Goal: Information Seeking & Learning: Learn about a topic

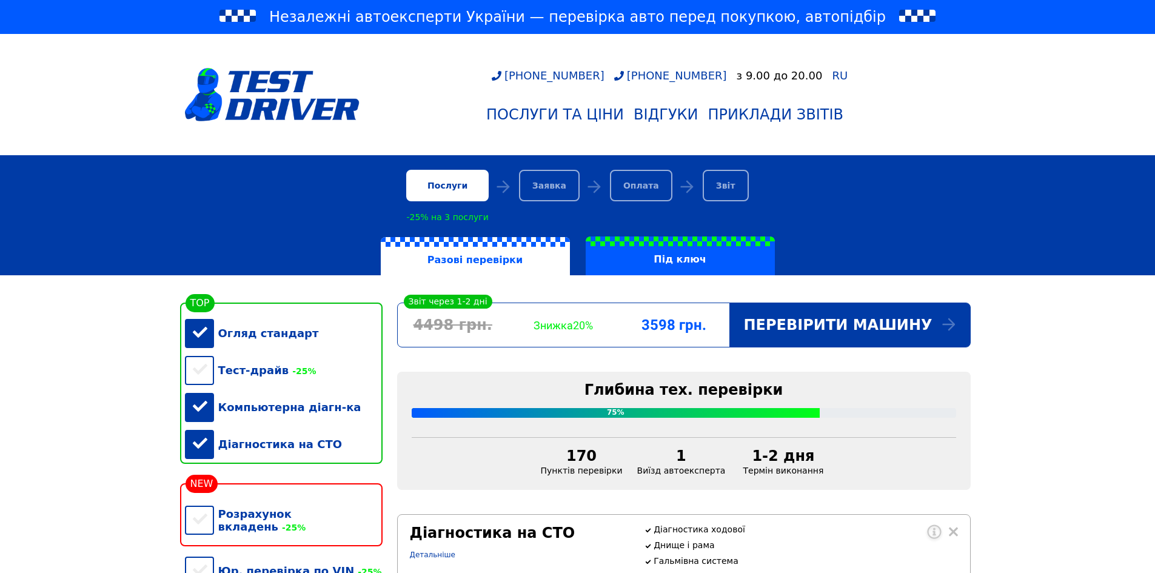
scroll to position [243, 0]
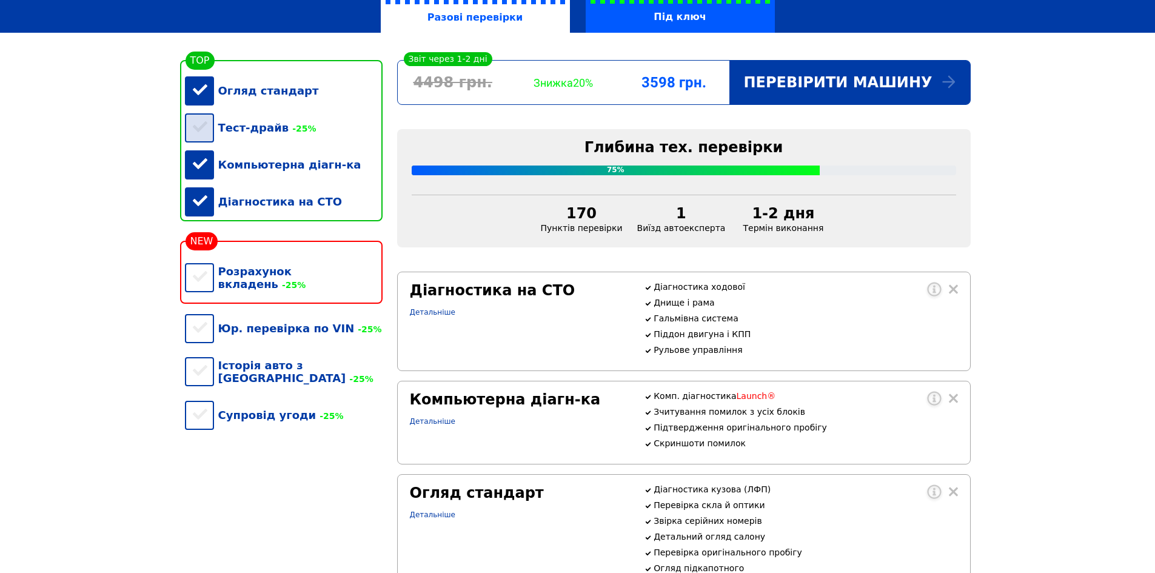
drag, startPoint x: 204, startPoint y: 181, endPoint x: 208, endPoint y: 146, distance: 34.8
click at [205, 174] on div "Компьютерна діагн-ка" at bounding box center [284, 164] width 198 height 37
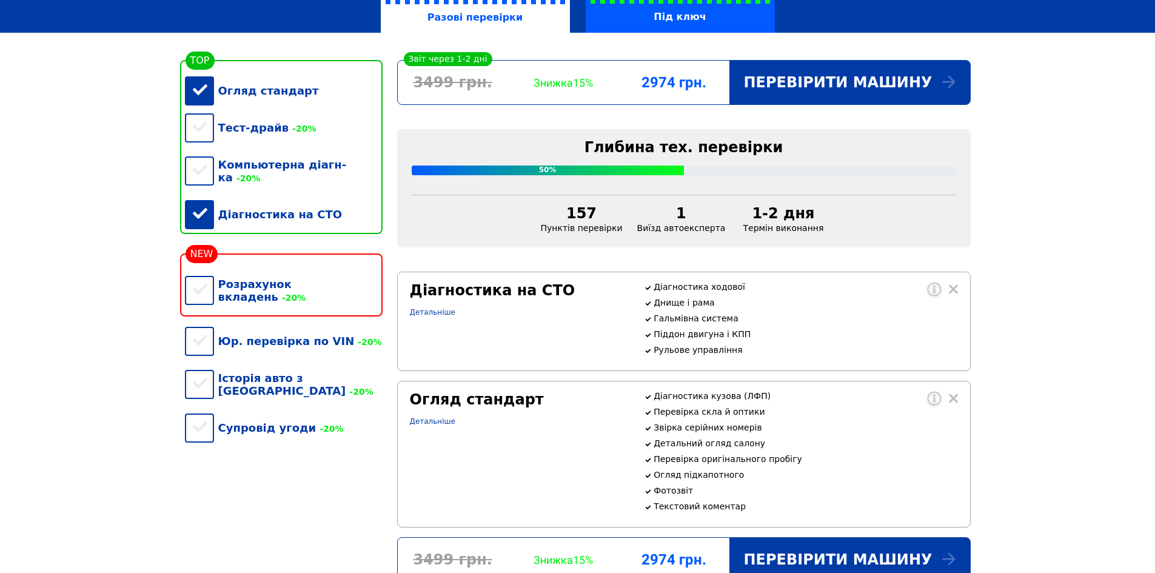
click at [203, 93] on div "Огляд стандарт" at bounding box center [284, 90] width 198 height 37
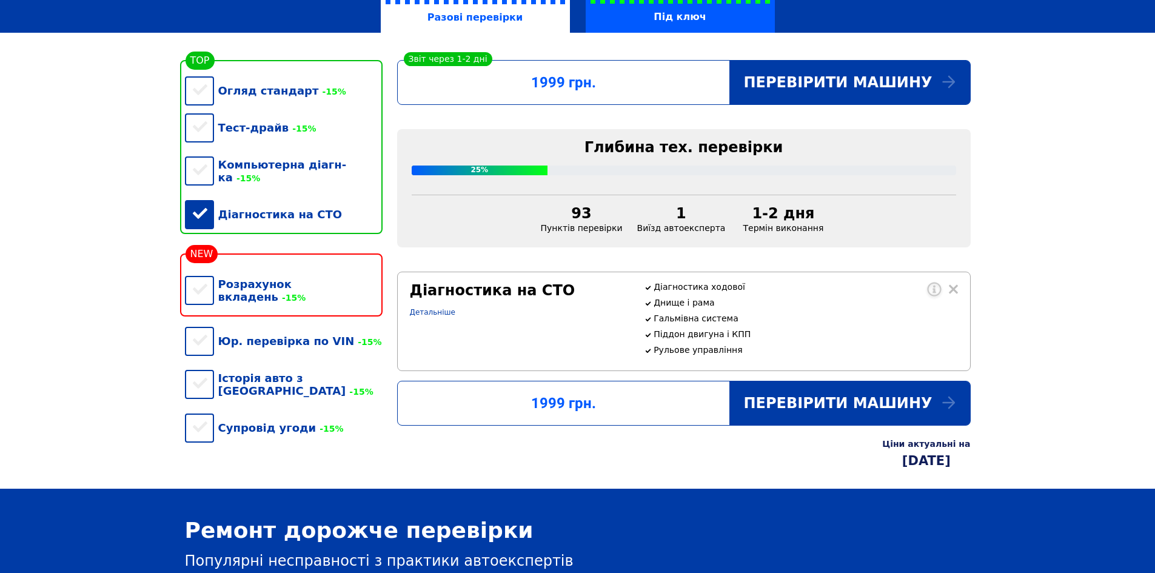
click at [206, 204] on div "Діагностика на СТО" at bounding box center [284, 214] width 198 height 37
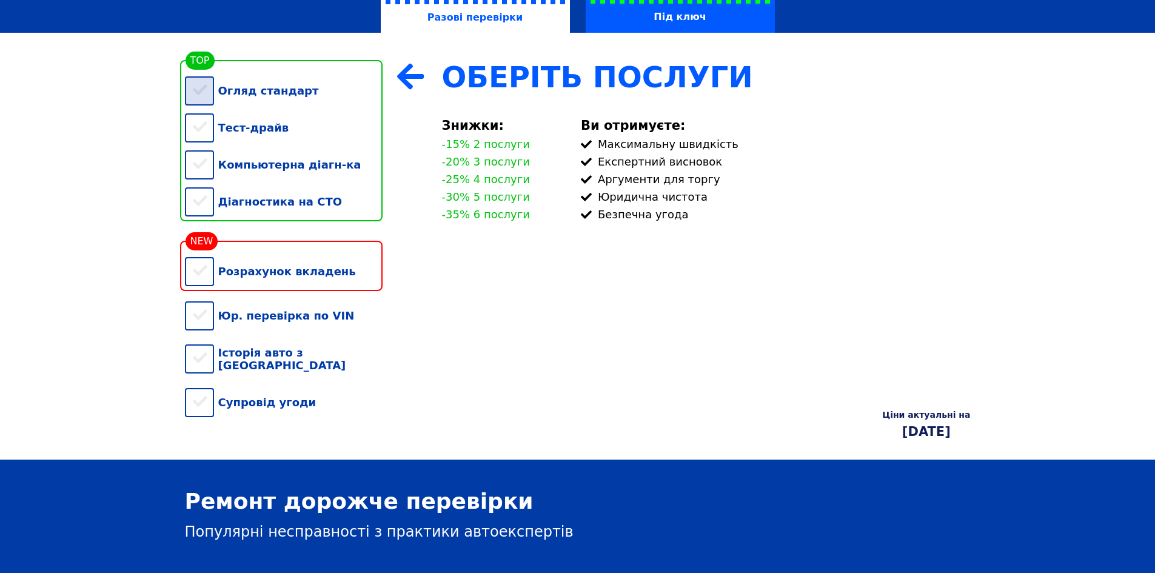
click at [194, 96] on div "Огляд стандарт" at bounding box center [284, 90] width 198 height 37
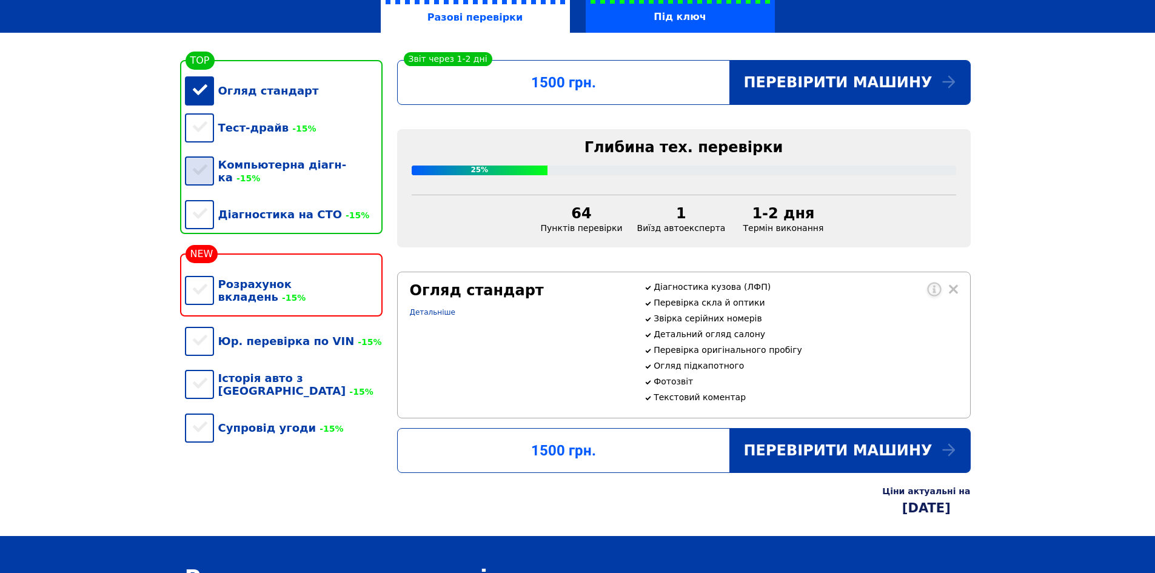
click at [208, 172] on div "Компьютерна діагн-ка -15%" at bounding box center [284, 171] width 198 height 50
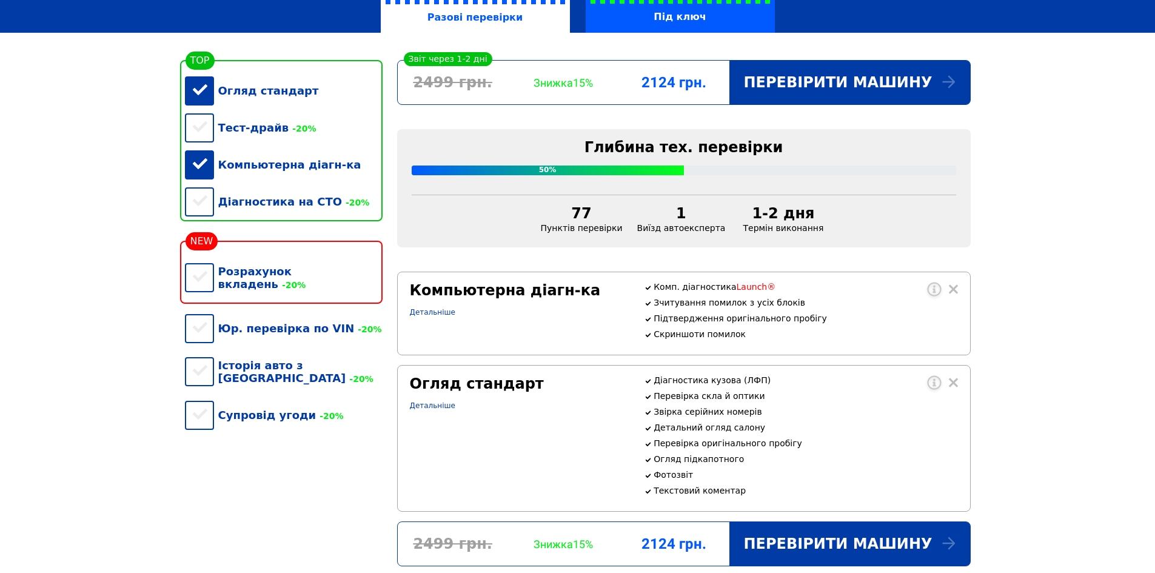
click at [201, 89] on div "Огляд стандарт" at bounding box center [284, 90] width 198 height 37
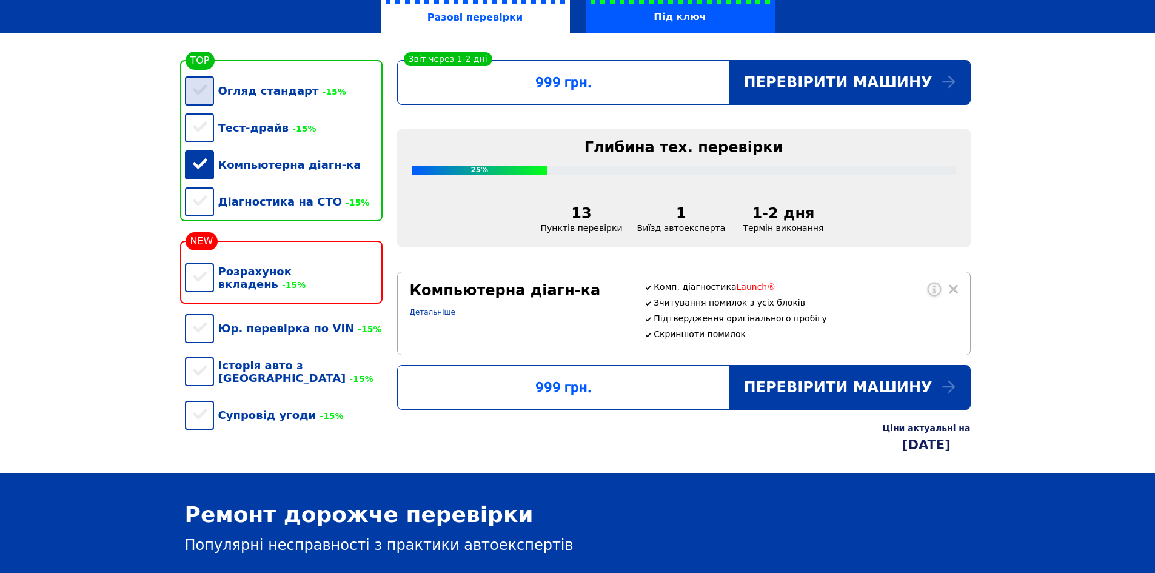
click at [195, 96] on div "Огляд стандарт -15%" at bounding box center [284, 90] width 198 height 37
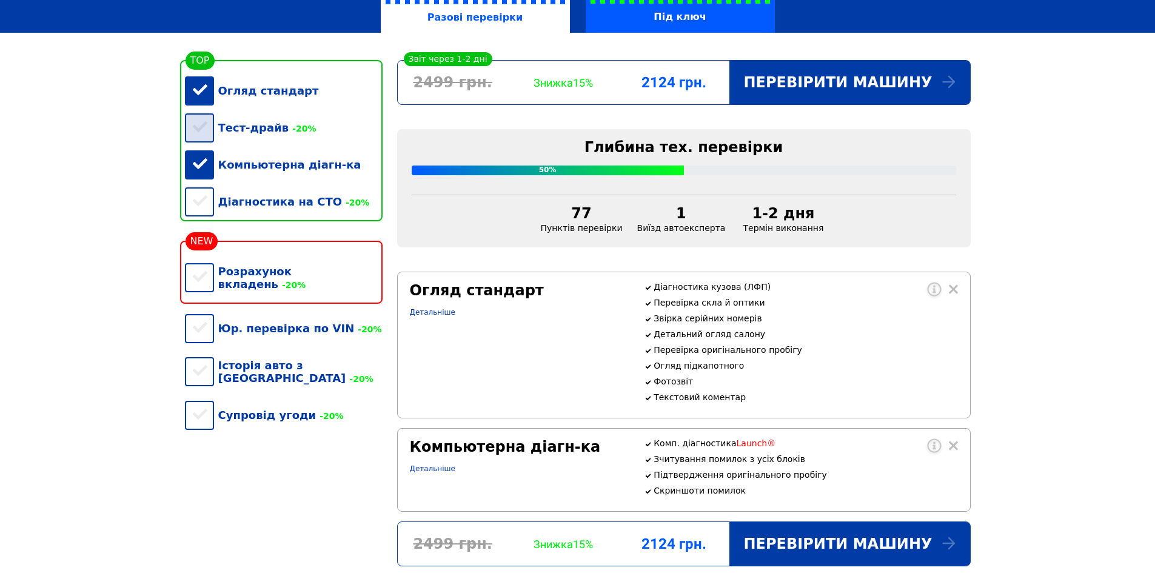
click at [197, 135] on div "Тест-драйв -20%" at bounding box center [284, 127] width 198 height 37
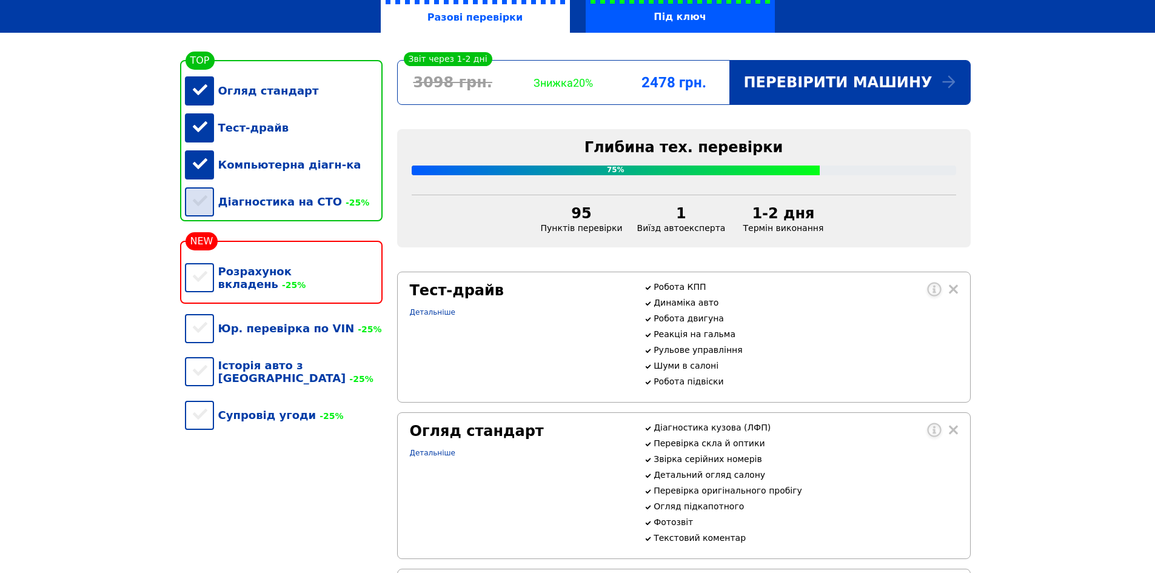
click at [200, 203] on div "Діагностика на СТО -25%" at bounding box center [284, 201] width 198 height 37
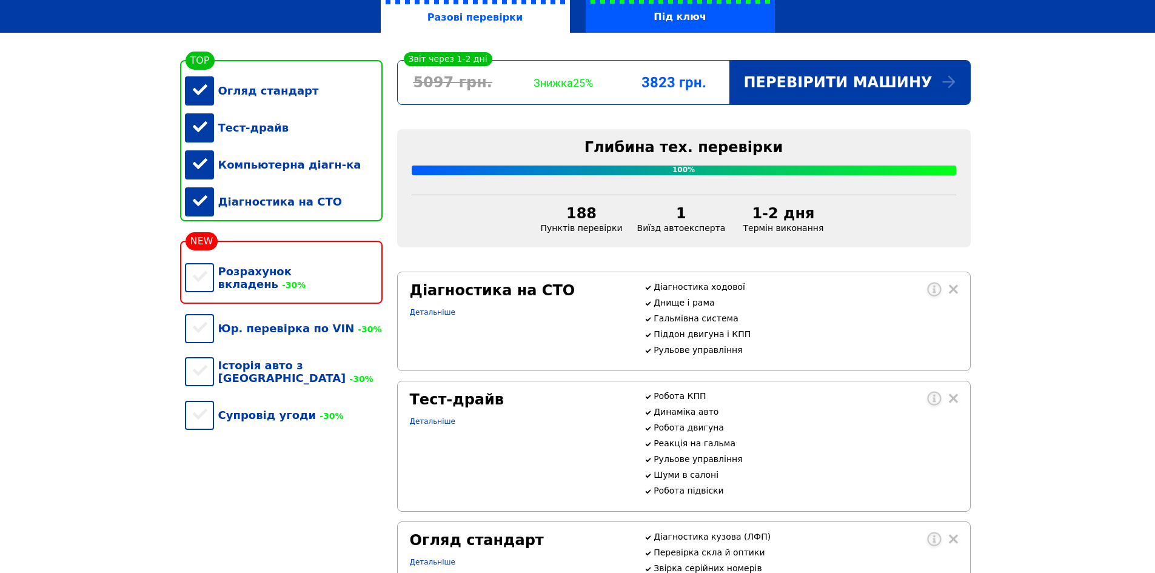
click at [199, 131] on div "Тест-драйв" at bounding box center [284, 127] width 198 height 37
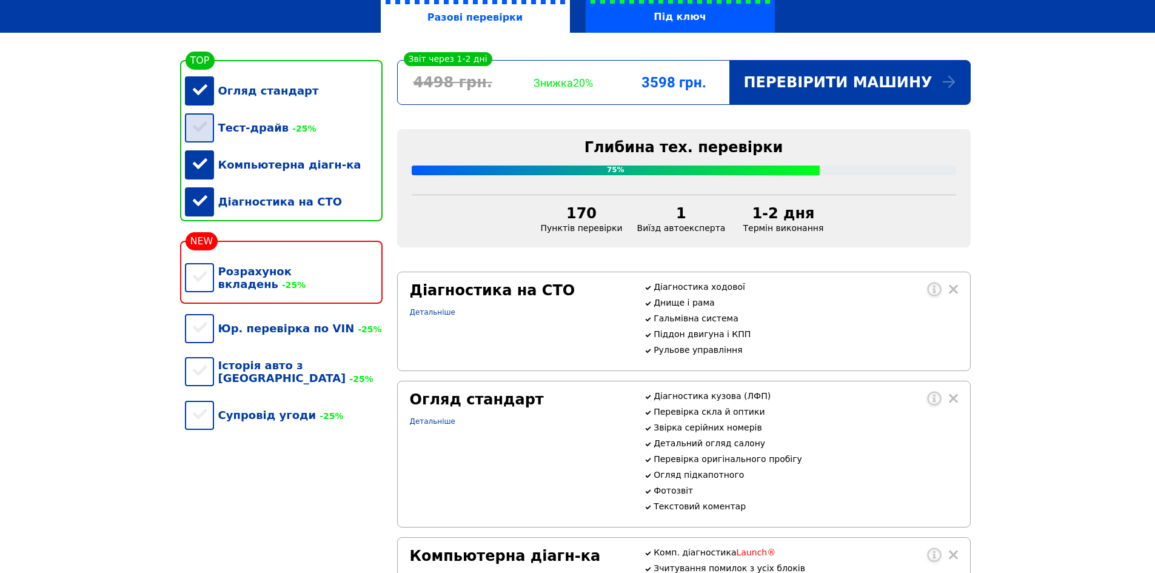
click at [201, 132] on div "Тест-драйв -25%" at bounding box center [284, 127] width 198 height 37
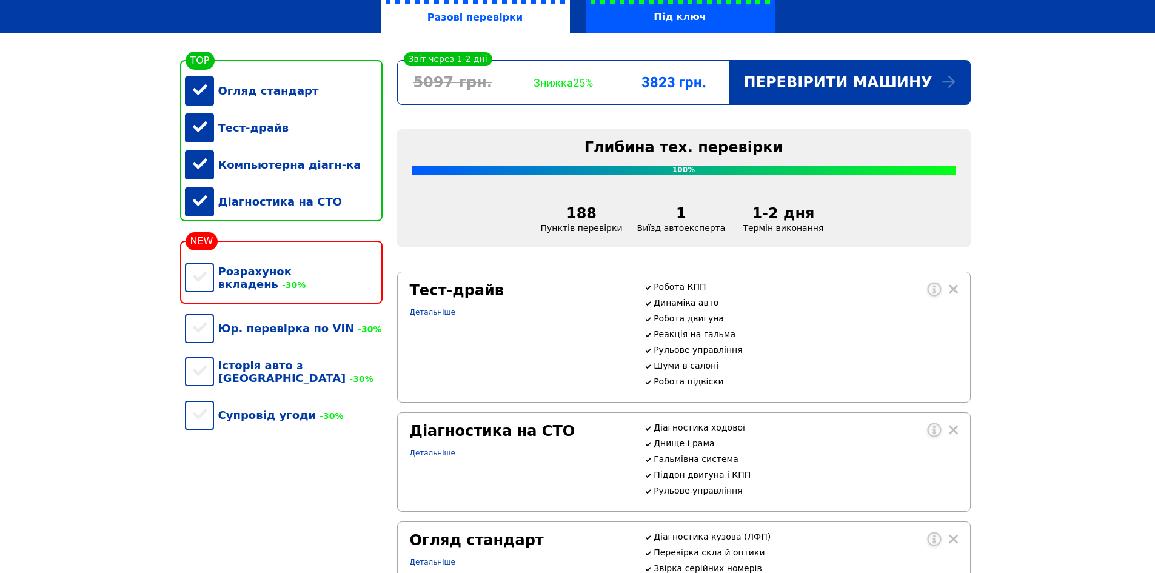
click at [201, 132] on div "Тест-драйв" at bounding box center [284, 127] width 198 height 37
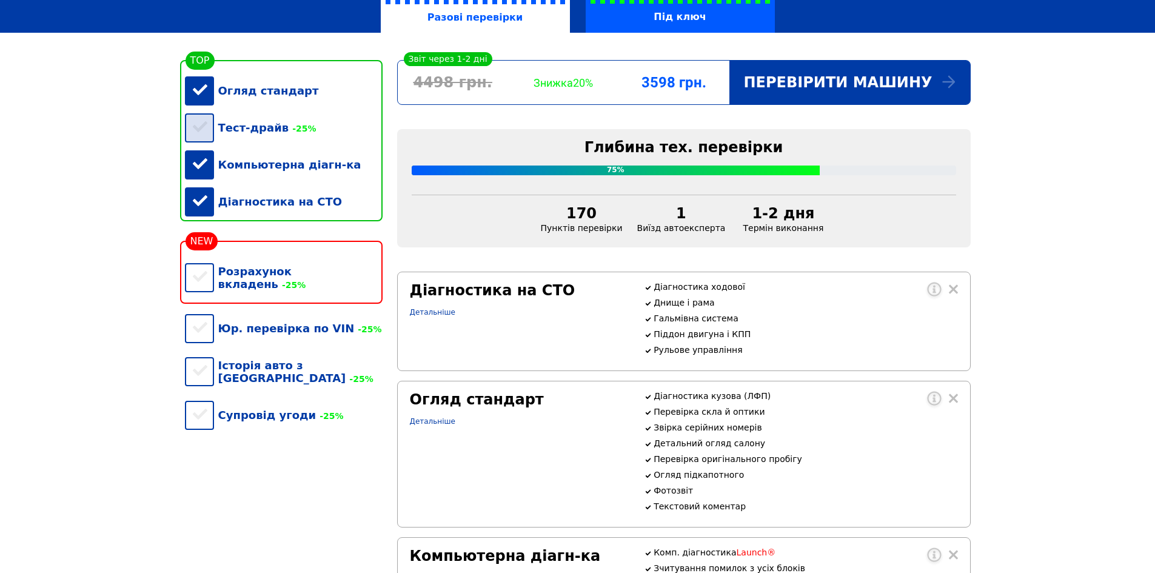
click at [201, 132] on div "Тест-драйв -25%" at bounding box center [284, 127] width 198 height 37
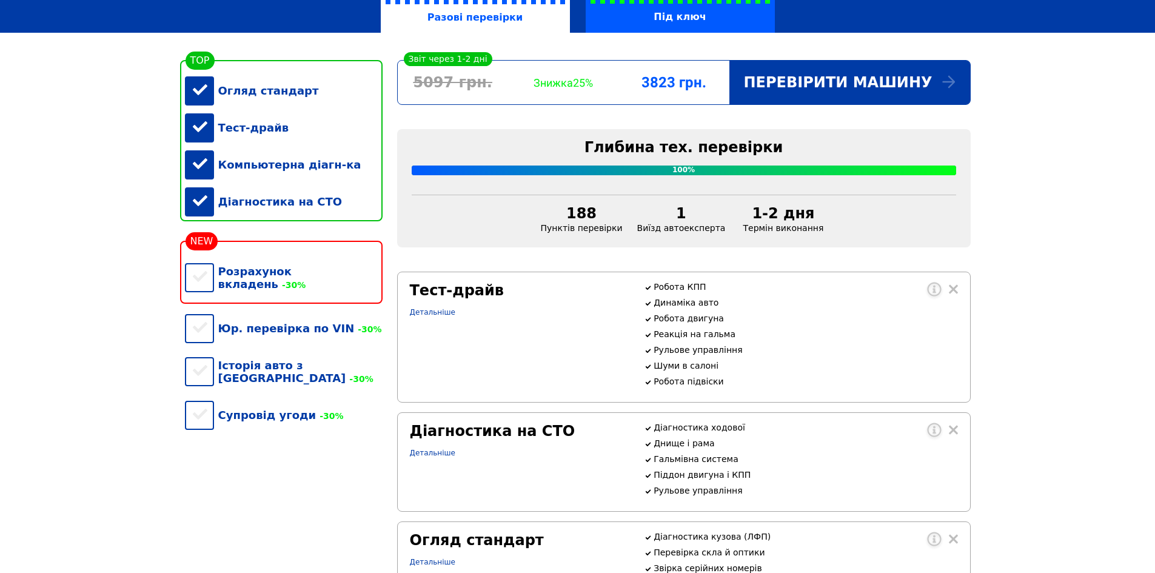
click at [201, 132] on div "Тест-драйв" at bounding box center [284, 127] width 198 height 37
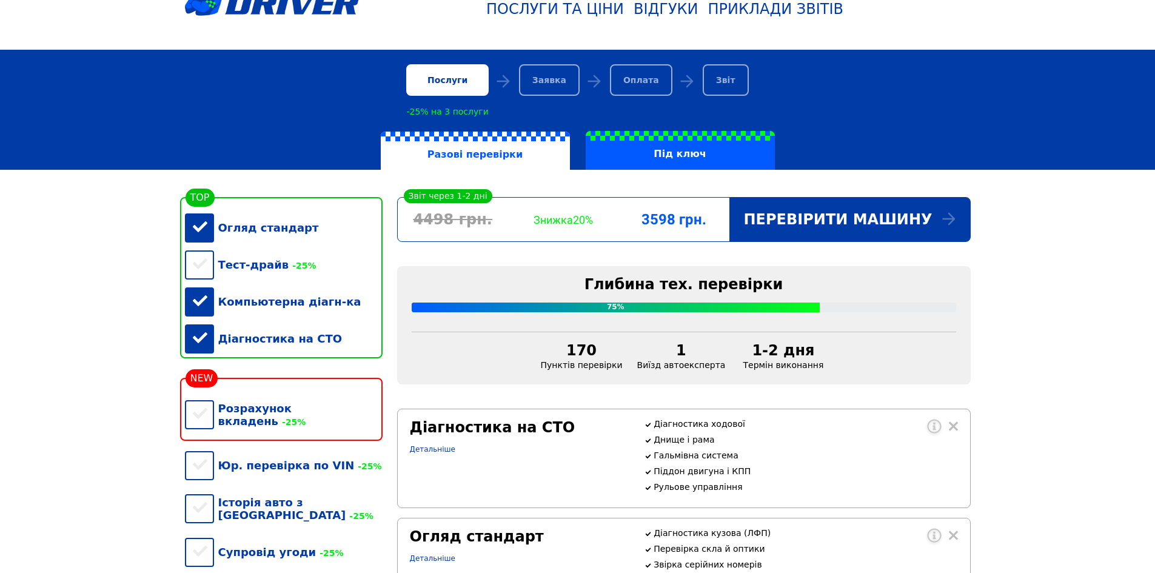
scroll to position [0, 0]
